Goal: Task Accomplishment & Management: Manage account settings

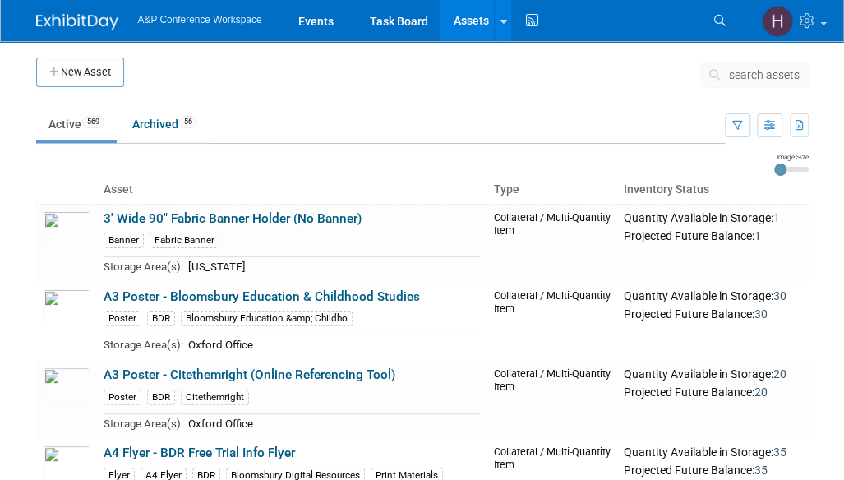
click at [736, 68] on span "search assets" at bounding box center [764, 74] width 71 height 13
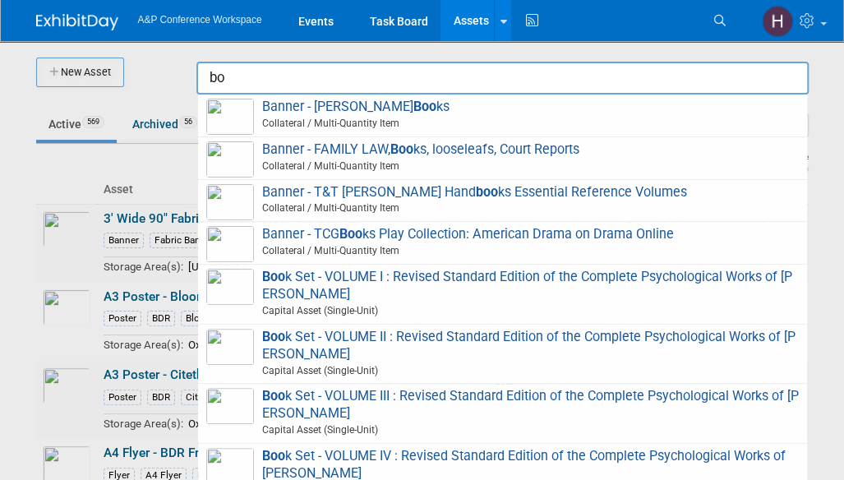
type input "b"
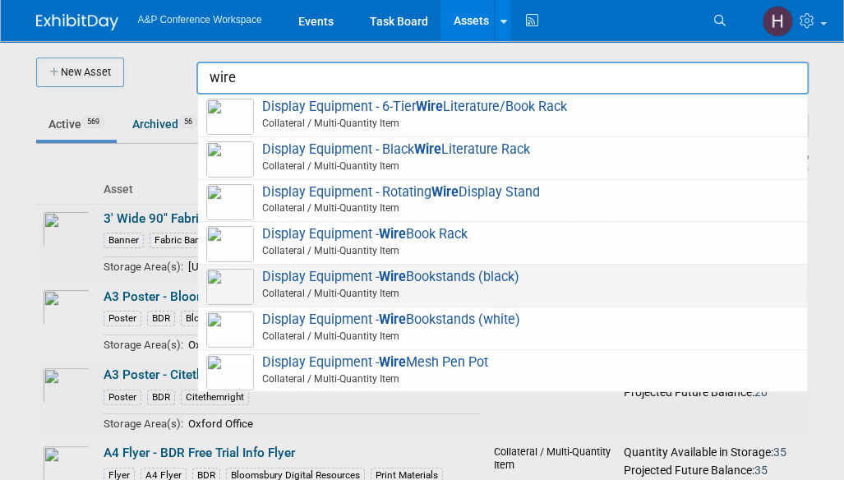
click at [448, 289] on span "Collateral / Multi-Quantity Item" at bounding box center [505, 293] width 588 height 15
type input "Display Equipment - Wire Bookstands (black)"
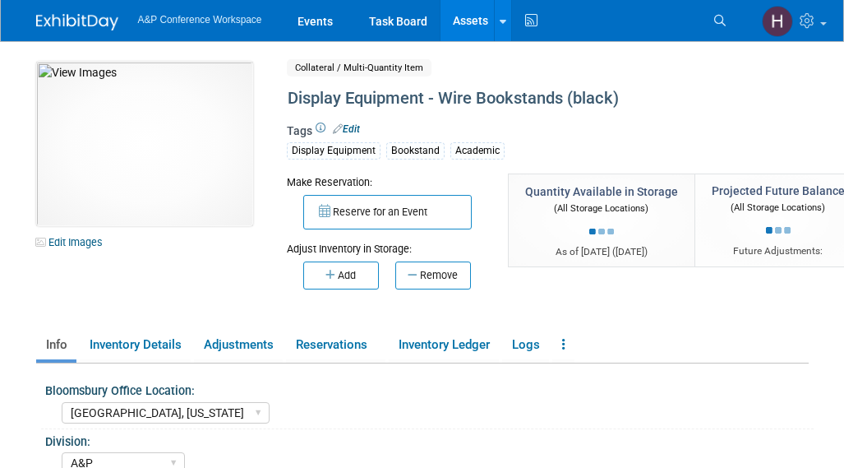
select select "[GEOGRAPHIC_DATA], [US_STATE]"
select select "A&P"
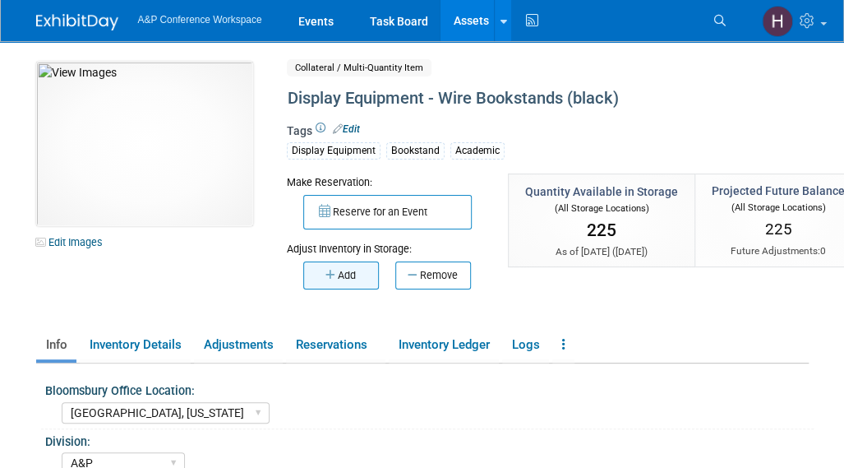
click at [363, 274] on button "Add" at bounding box center [341, 275] width 76 height 28
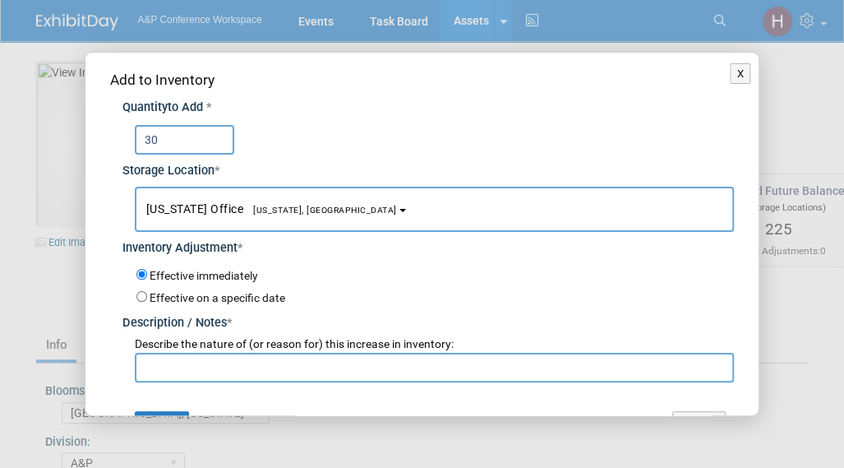
type input "30"
click at [392, 364] on input "text" at bounding box center [435, 368] width 600 height 30
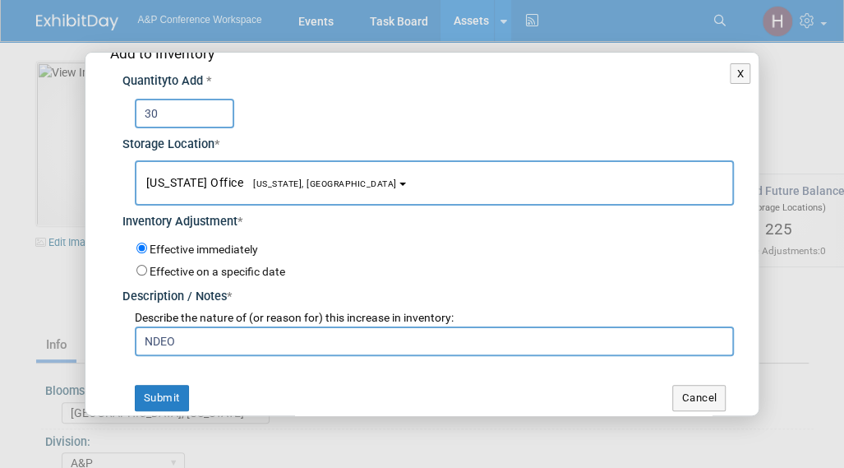
scroll to position [26, 0]
type input "NDEO"
click at [159, 385] on button "Submit" at bounding box center [162, 398] width 54 height 26
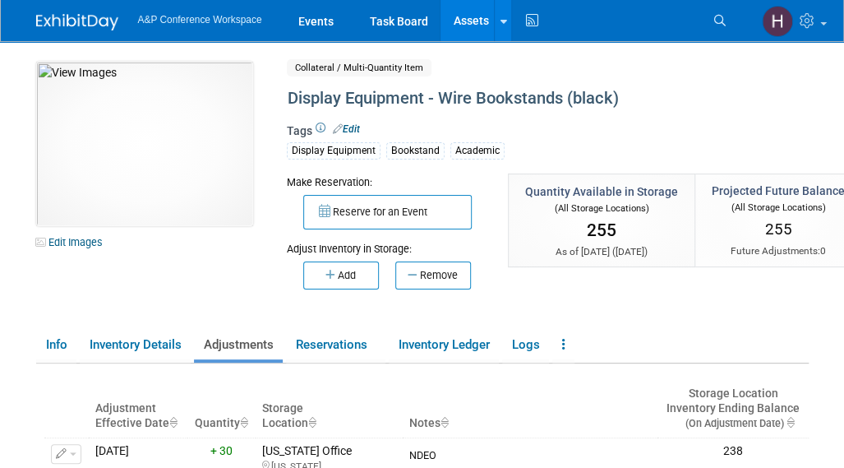
click at [455, 25] on link "Assets" at bounding box center [471, 20] width 60 height 41
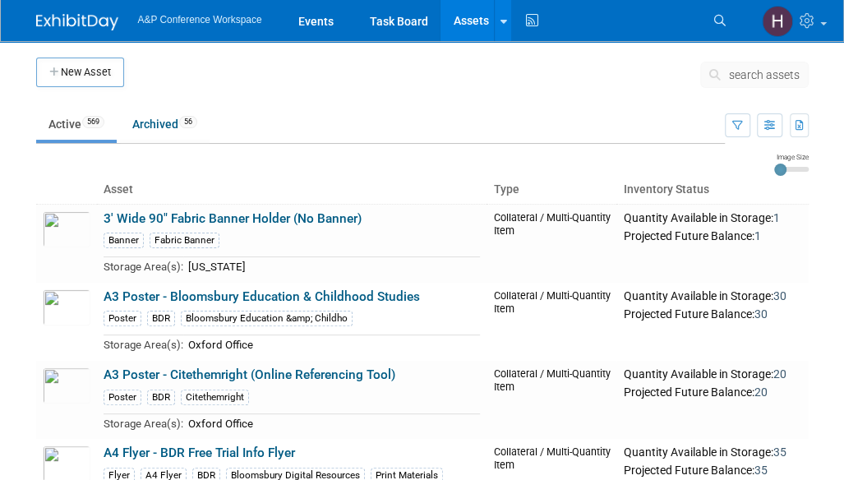
click at [751, 68] on span "search assets" at bounding box center [764, 74] width 71 height 13
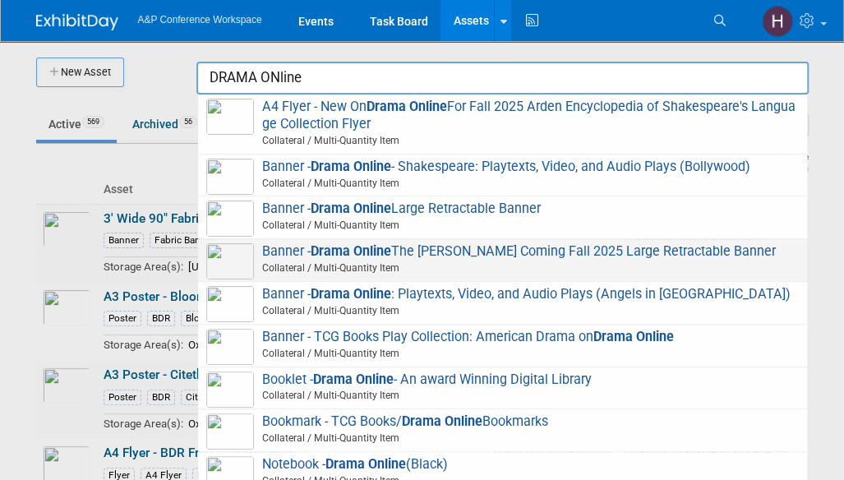
scroll to position [302, 0]
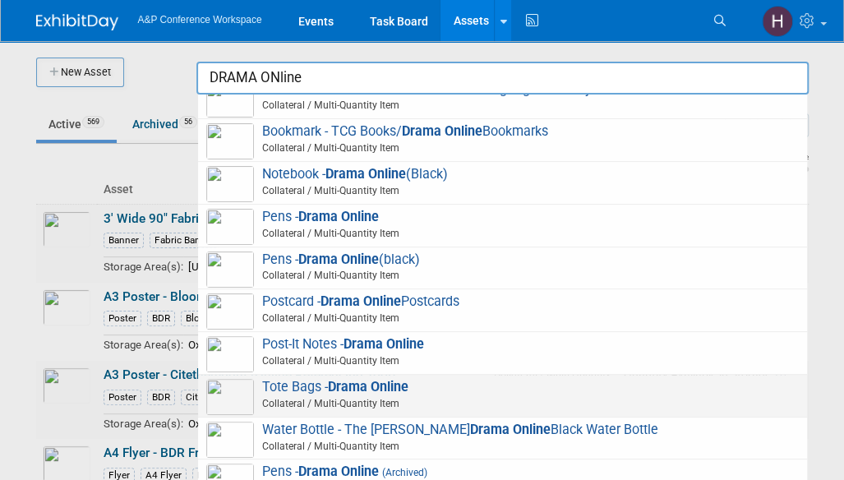
click at [360, 390] on strong "Drama Online" at bounding box center [368, 387] width 81 height 16
type input "Tote Bags - Drama Online"
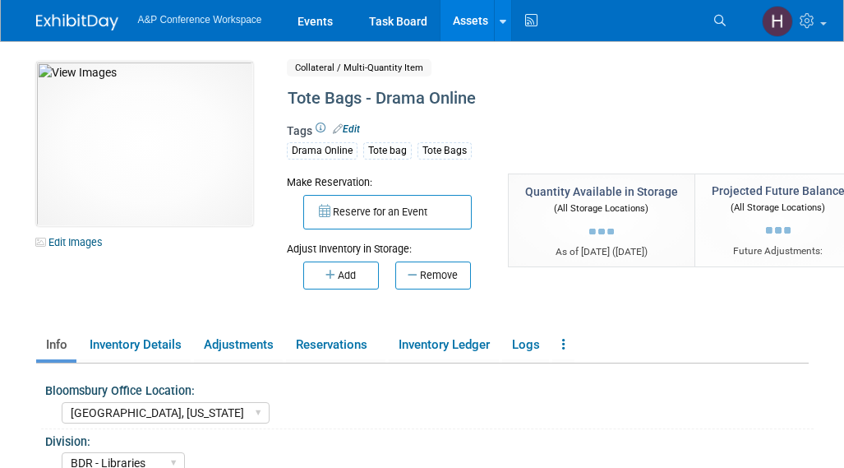
select select "[GEOGRAPHIC_DATA], [US_STATE]"
select select "BDR - Libraries"
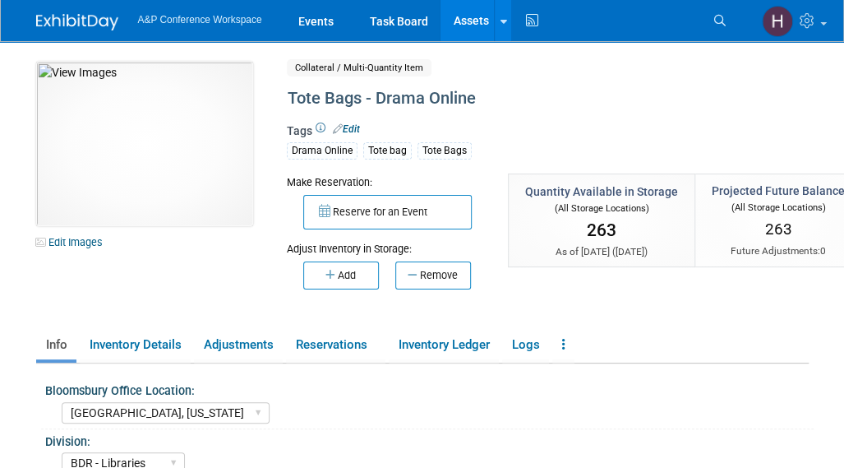
click at [331, 254] on div "Adjust Inventory in Storage:" at bounding box center [385, 242] width 196 height 27
click at [331, 257] on div "Add Remove" at bounding box center [385, 272] width 196 height 33
click at [337, 283] on button "Add" at bounding box center [341, 275] width 76 height 28
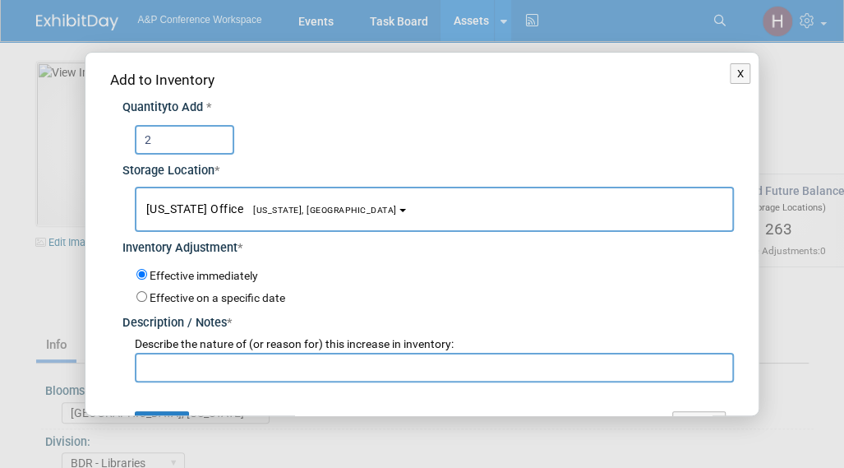
type input "2"
click at [256, 362] on input "text" at bounding box center [435, 368] width 600 height 30
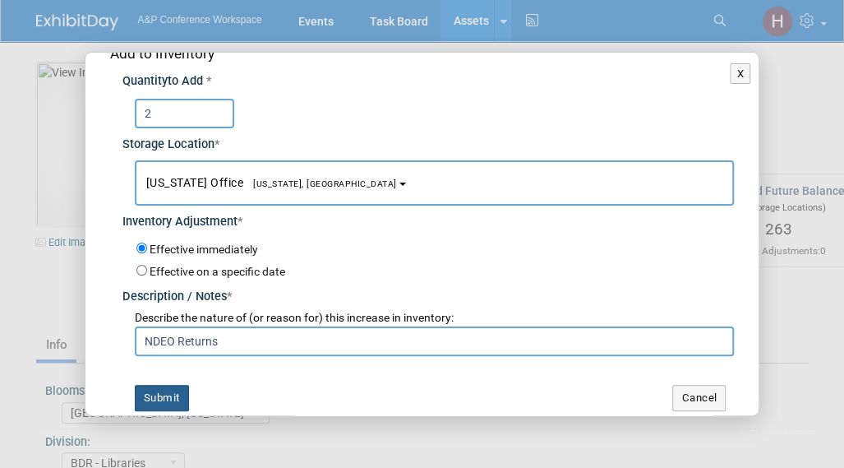
type input "NDEO Returns"
click at [171, 385] on button "Submit" at bounding box center [162, 398] width 54 height 26
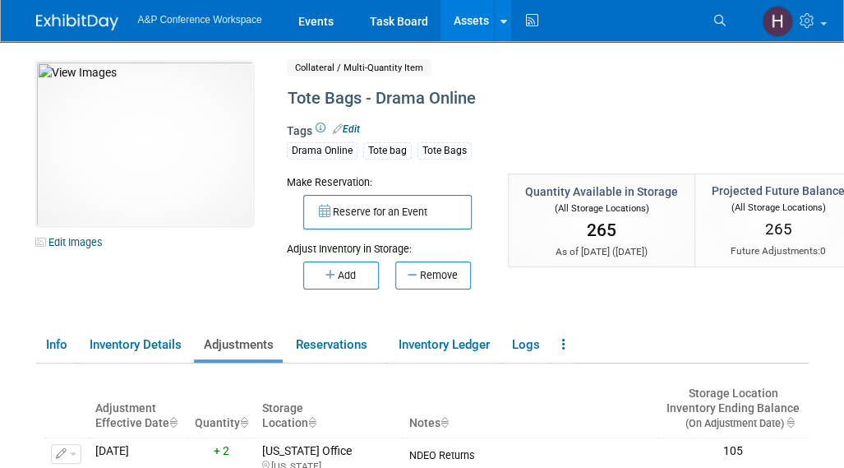
click at [473, 27] on link "Assets" at bounding box center [471, 20] width 60 height 41
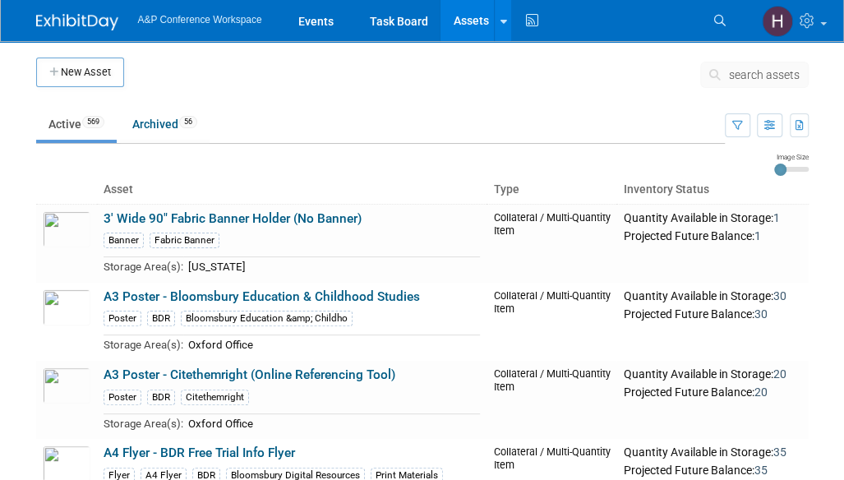
click at [728, 80] on button "search assets" at bounding box center [754, 75] width 108 height 26
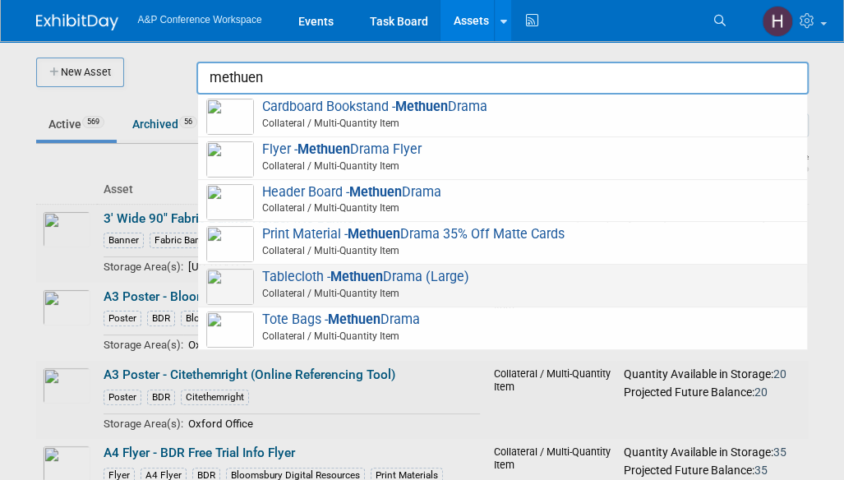
click at [492, 286] on span "Collateral / Multi-Quantity Item" at bounding box center [505, 293] width 588 height 15
type input "Tablecloth - Methuen Drama (Large)"
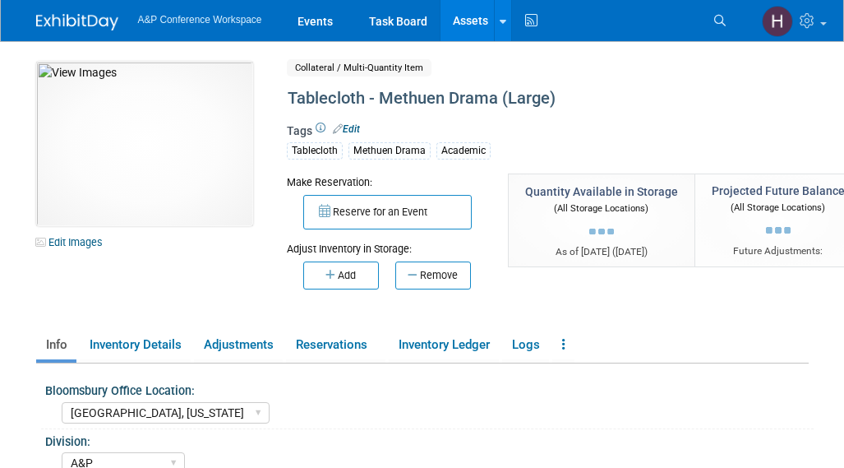
select select "[GEOGRAPHIC_DATA], [US_STATE]"
select select "A&P"
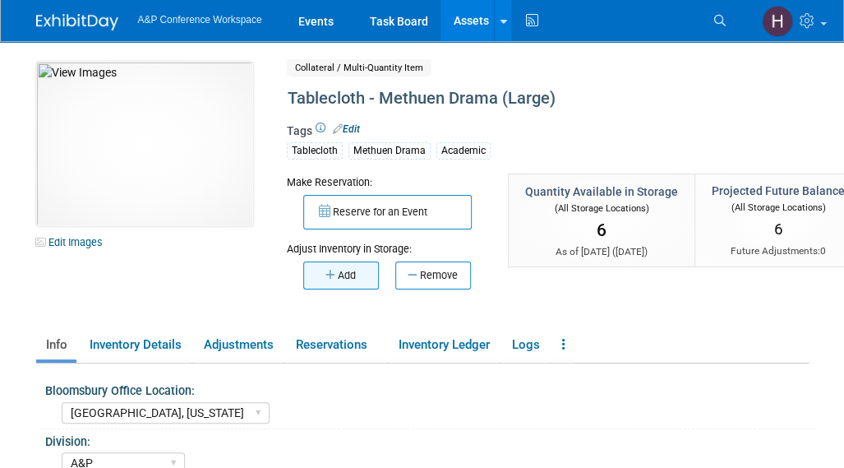
click at [347, 279] on button "Add" at bounding box center [341, 275] width 76 height 28
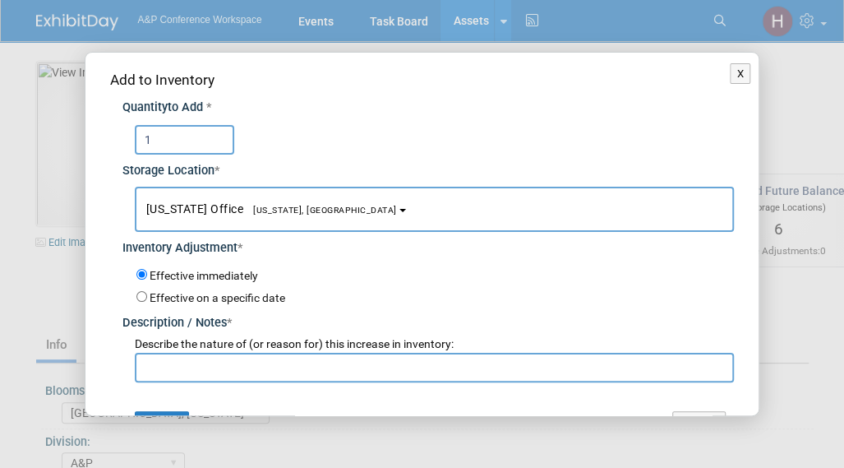
type input "1"
click at [319, 362] on input "text" at bounding box center [435, 368] width 600 height 30
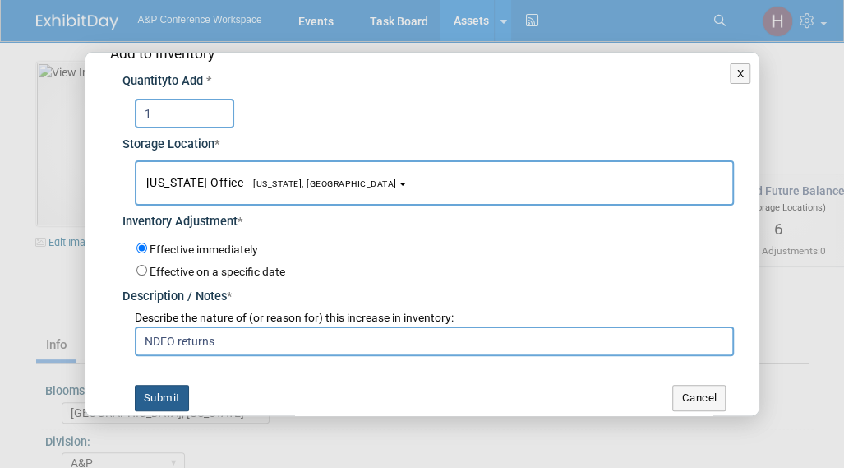
type input "NDEO returns"
click at [169, 394] on button "Submit" at bounding box center [162, 398] width 54 height 26
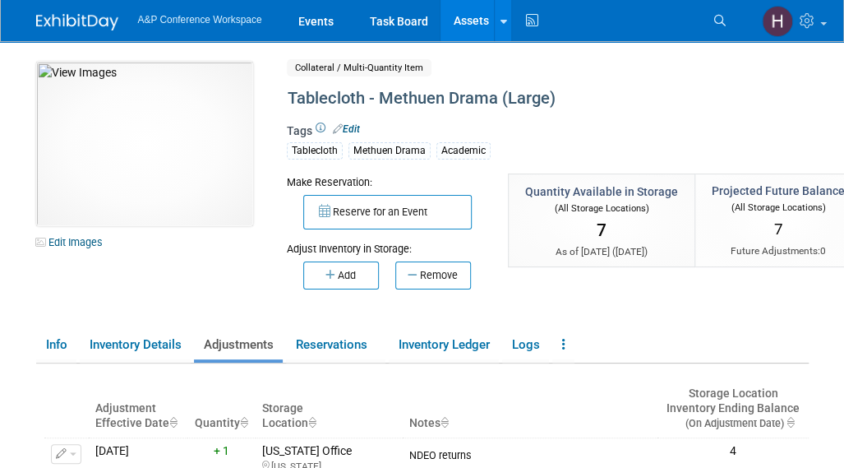
click at [487, 31] on link "Assets" at bounding box center [471, 20] width 60 height 41
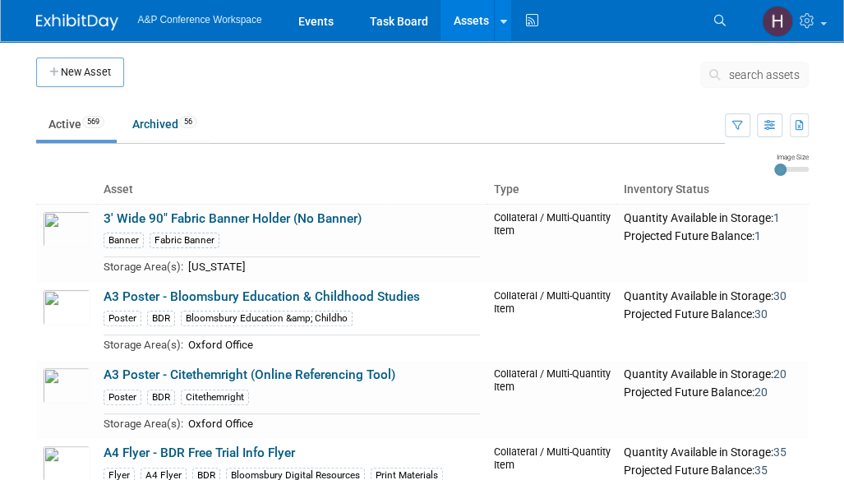
click at [750, 59] on td "search assets" at bounding box center [754, 78] width 108 height 41
click at [751, 62] on button "search assets" at bounding box center [754, 75] width 108 height 26
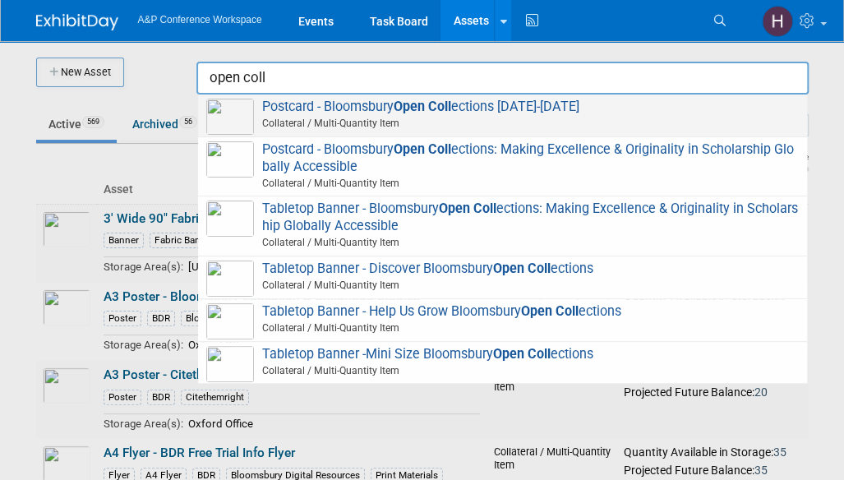
click at [610, 121] on span "Collateral / Multi-Quantity Item" at bounding box center [505, 123] width 588 height 15
type input "Postcard - Bloomsbury Open Collections 2025-2026"
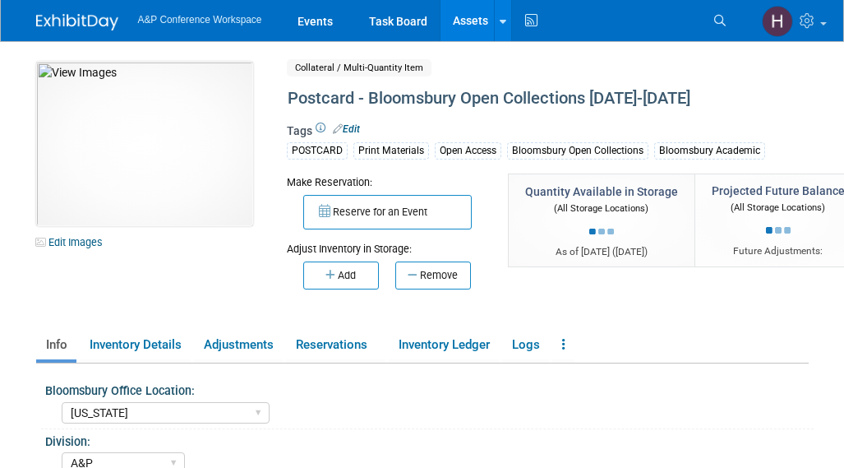
select select "[US_STATE]"
select select "A&P"
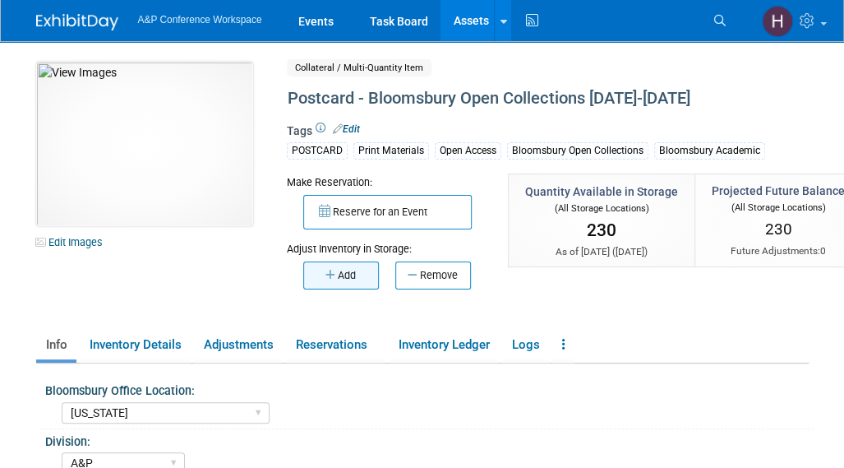
click at [358, 277] on button "Add" at bounding box center [341, 275] width 76 height 28
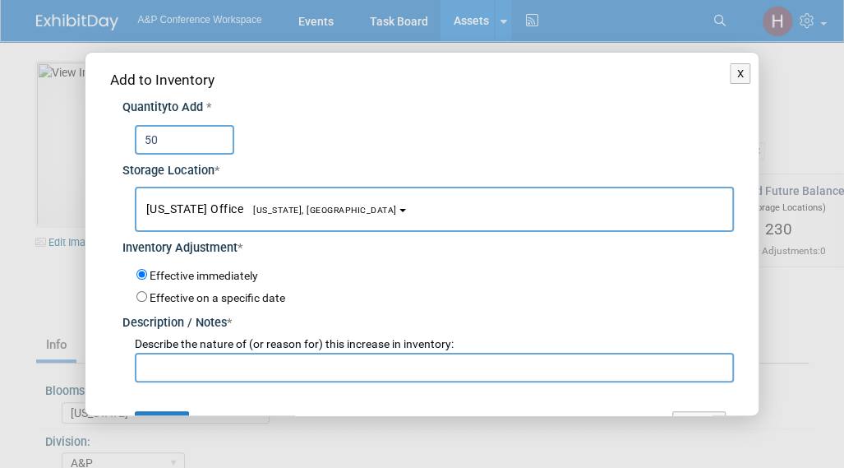
type input "50"
click at [369, 361] on input "text" at bounding box center [435, 368] width 600 height 30
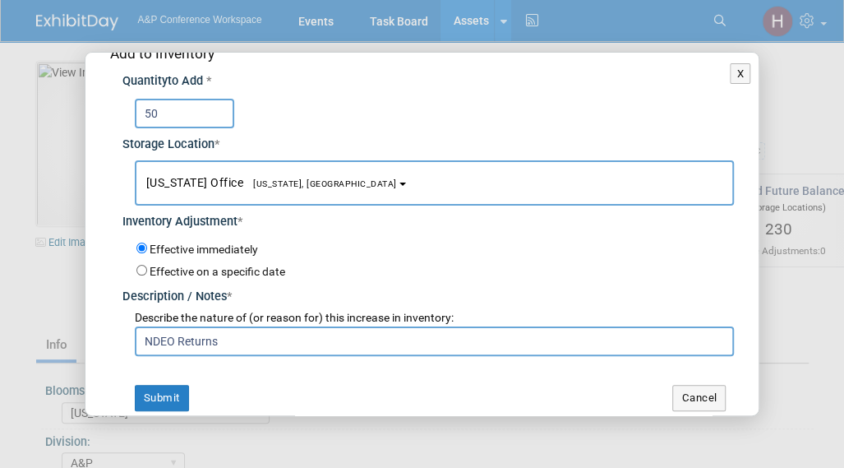
scroll to position [23, 0]
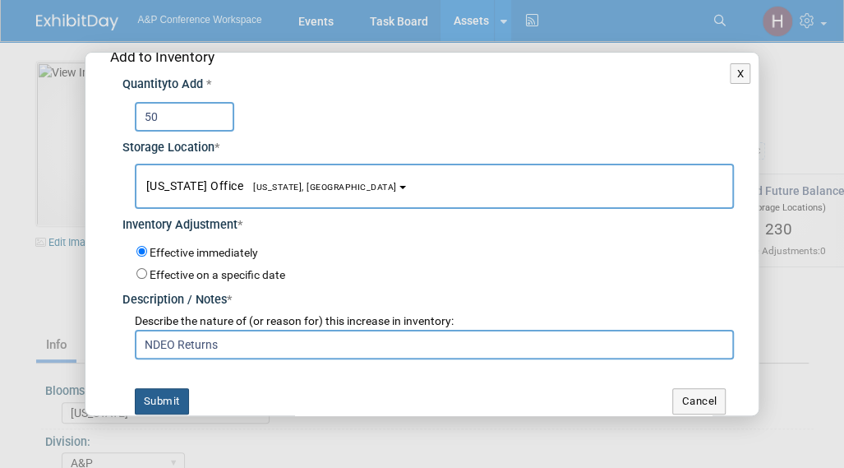
type input "NDEO Returns"
click at [165, 395] on button "Submit" at bounding box center [162, 401] width 54 height 26
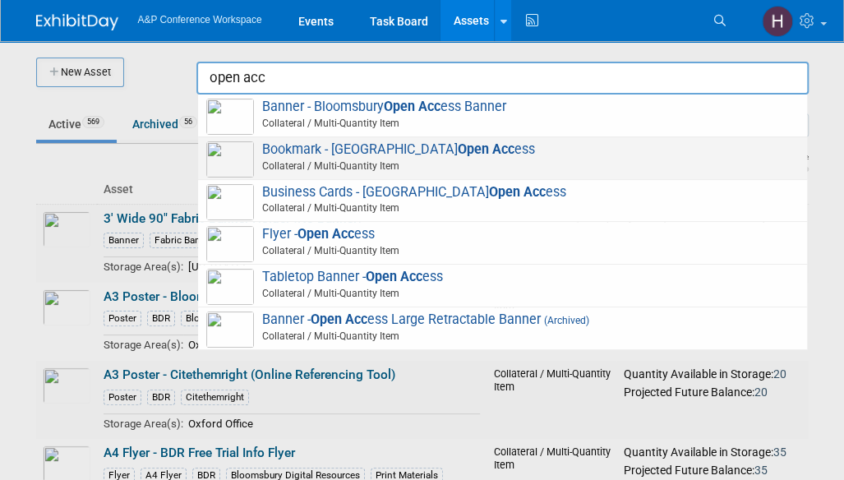
click at [554, 153] on span "Bookmark - Bloomsbury Open Acc ess Collateral / Multi-Quantity Item" at bounding box center [502, 158] width 593 height 34
type input "Bookmark - Bloomsbury Open Access"
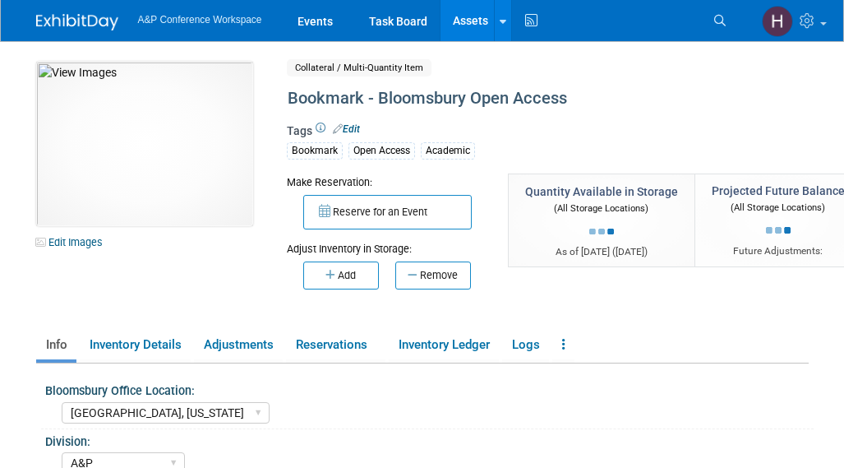
select select "[GEOGRAPHIC_DATA], [US_STATE]"
select select "A&P"
select select "Michelle Kelly"
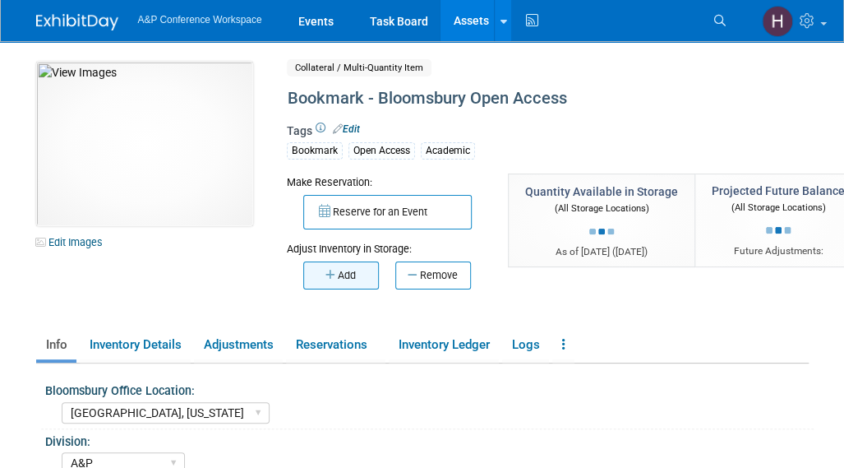
click at [322, 276] on button "Add" at bounding box center [341, 275] width 76 height 28
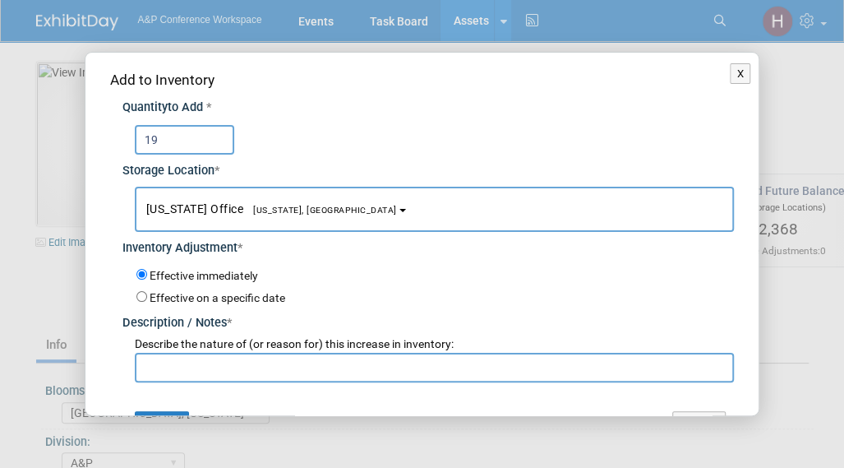
type input "19"
click at [306, 353] on input "text" at bounding box center [435, 368] width 600 height 30
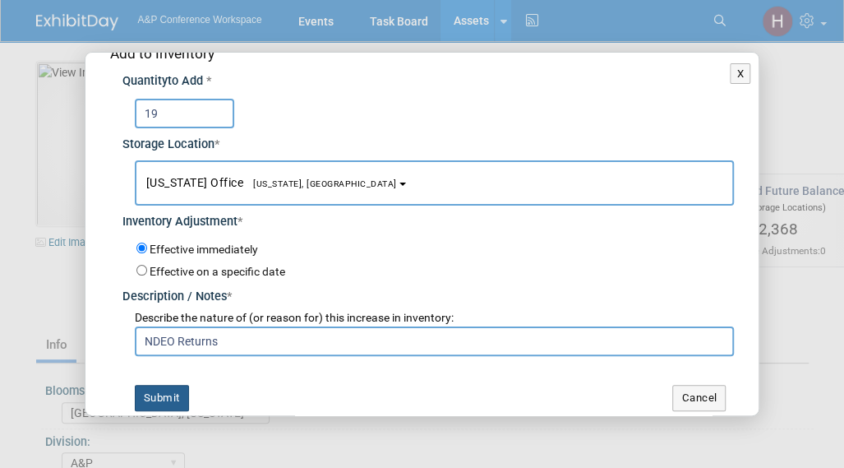
type input "NDEO Returns"
click at [158, 387] on button "Submit" at bounding box center [162, 398] width 54 height 26
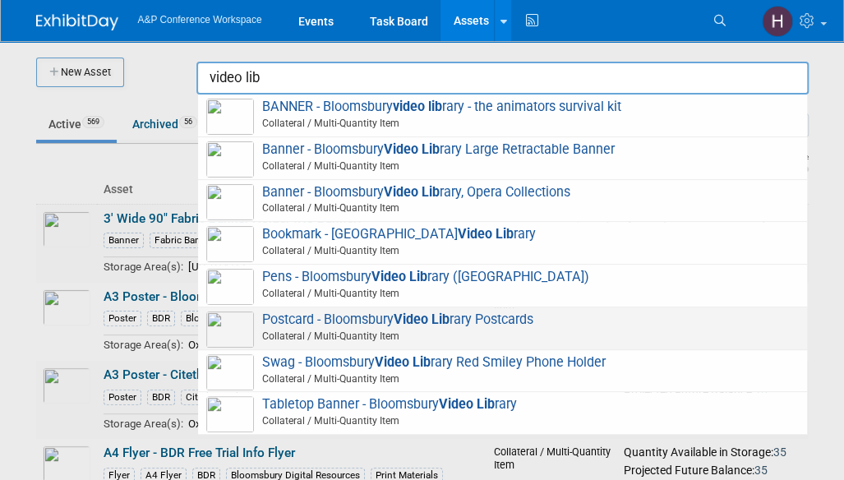
click at [657, 344] on span at bounding box center [505, 345] width 588 height 2
type input "Postcard - Bloomsbury Video Library Postcards"
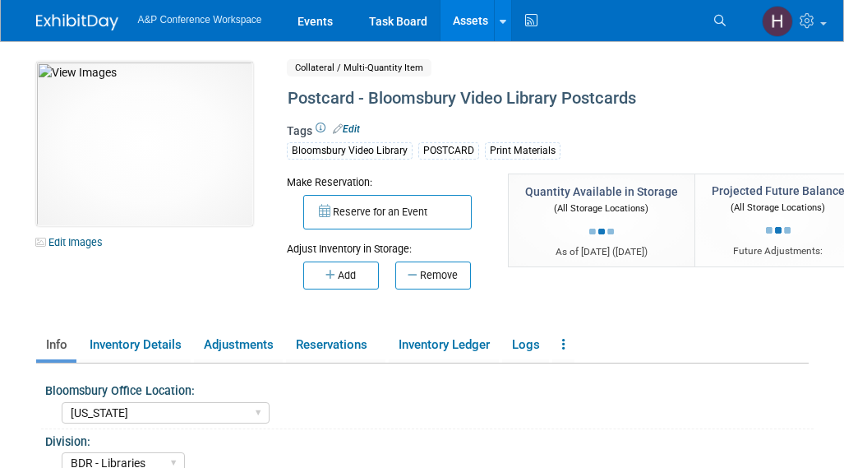
select select "[US_STATE]"
select select "BDR - Libraries"
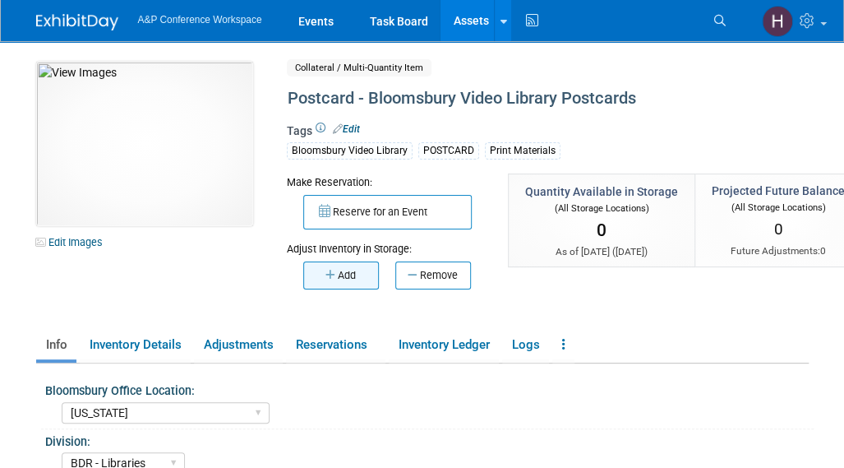
click at [358, 277] on button "Add" at bounding box center [341, 275] width 76 height 28
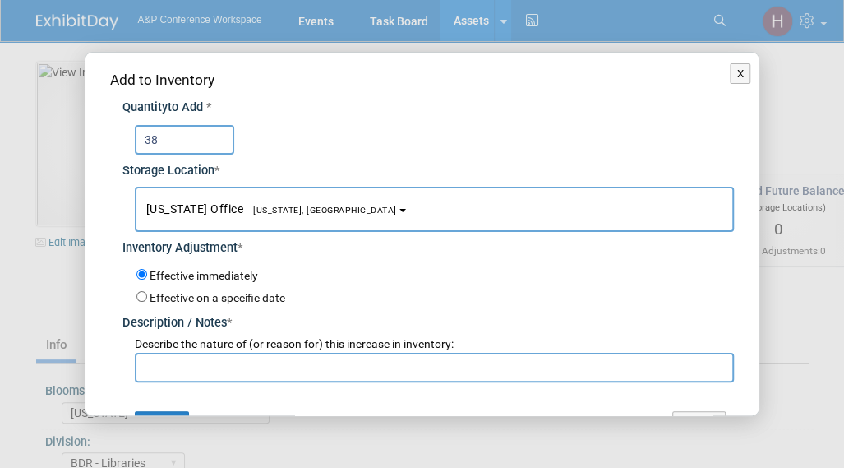
type input "38"
click at [346, 353] on input "text" at bounding box center [435, 368] width 600 height 30
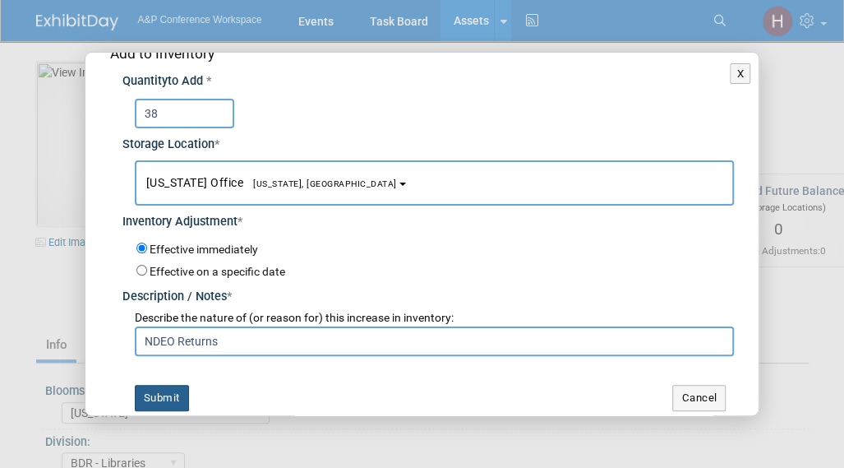
type input "NDEO Returns"
click at [178, 385] on button "Submit" at bounding box center [162, 398] width 54 height 26
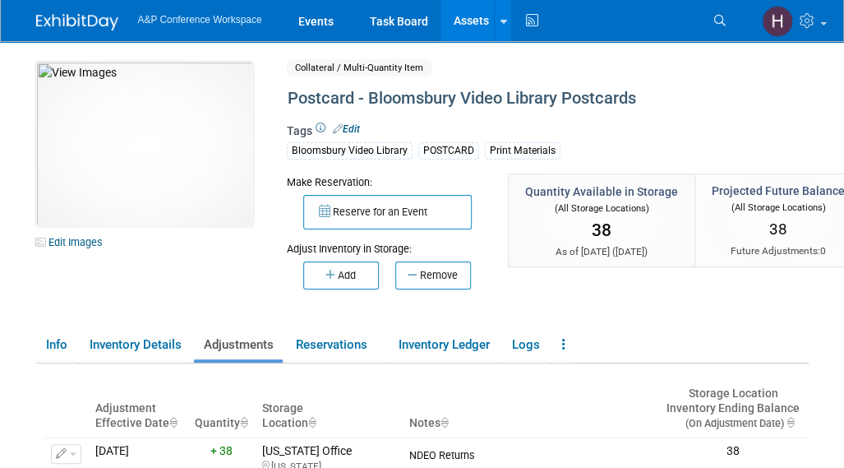
click at [467, 11] on link "Assets" at bounding box center [471, 20] width 60 height 41
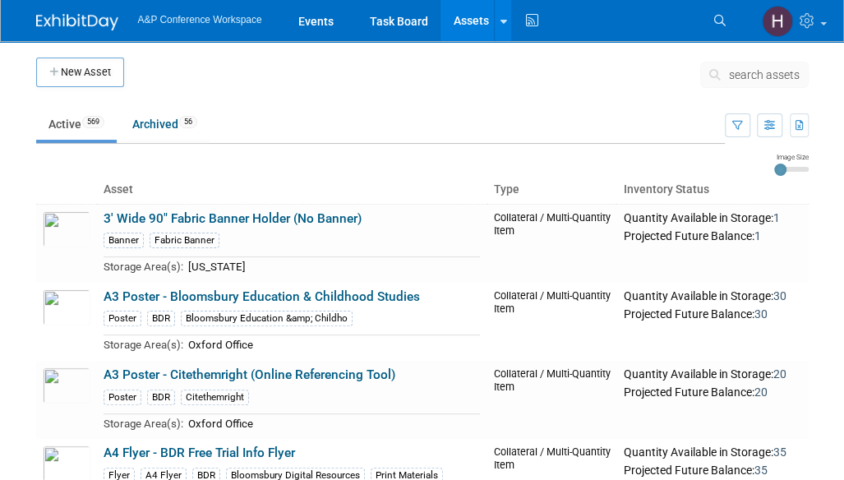
click at [641, 113] on ul "Active 569 Archived 56" at bounding box center [380, 125] width 689 height 37
